Goal: Information Seeking & Learning: Learn about a topic

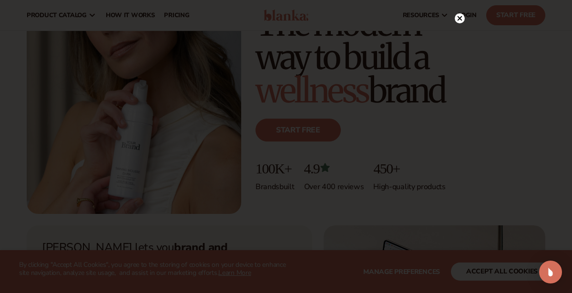
scroll to position [111, 0]
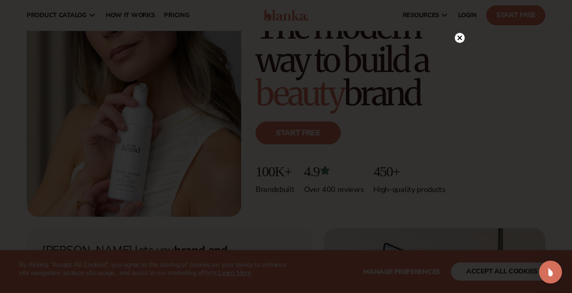
click at [457, 39] on circle at bounding box center [460, 38] width 10 height 10
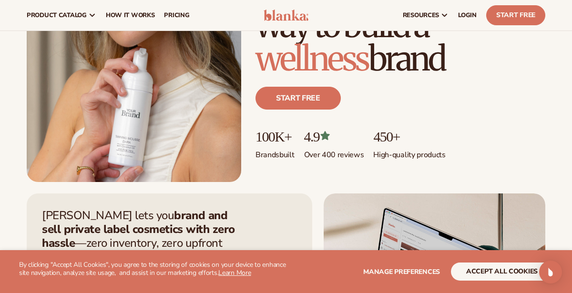
scroll to position [0, 0]
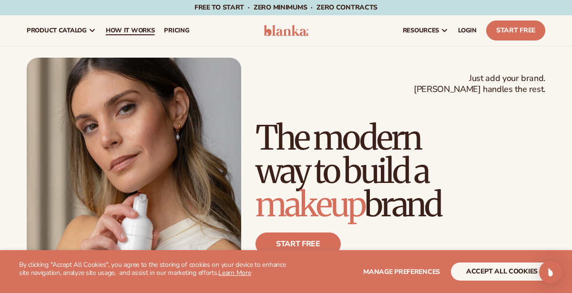
click at [113, 30] on span "How It Works" at bounding box center [130, 31] width 49 height 8
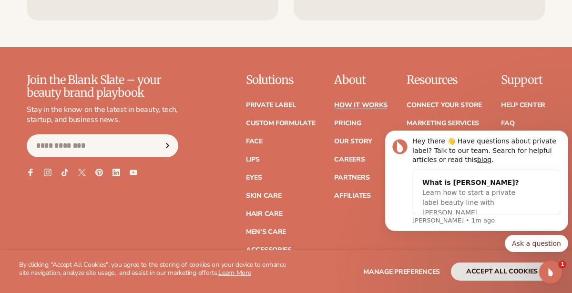
scroll to position [2086, 0]
click at [255, 138] on link "Face" at bounding box center [254, 141] width 17 height 7
